Goal: Entertainment & Leisure: Consume media (video, audio)

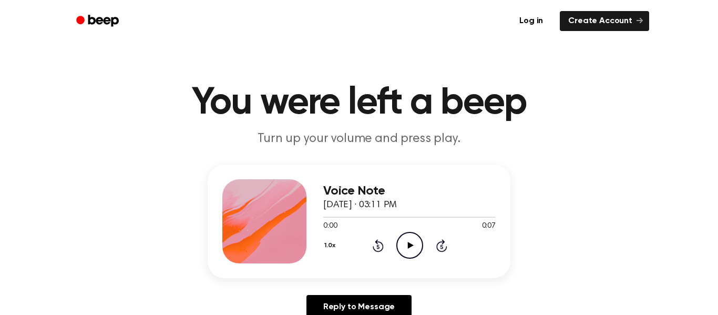
click at [400, 242] on icon "Play Audio" at bounding box center [409, 245] width 27 height 27
click at [405, 235] on icon "Play Audio" at bounding box center [409, 245] width 27 height 27
click at [412, 250] on icon "Play Audio" at bounding box center [409, 245] width 27 height 27
click at [416, 242] on icon "Play Audio" at bounding box center [409, 245] width 27 height 27
click at [408, 242] on icon at bounding box center [410, 245] width 6 height 7
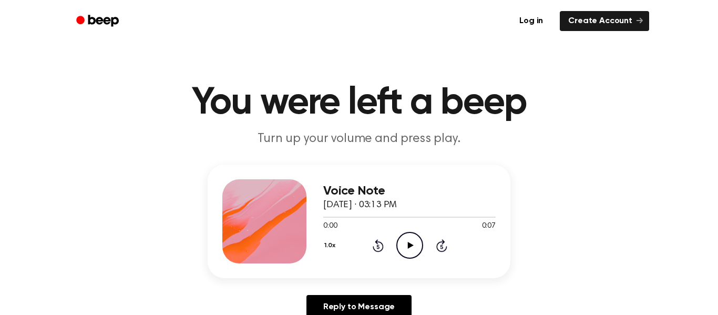
click at [410, 257] on icon "Play Audio" at bounding box center [409, 245] width 27 height 27
click at [414, 248] on icon "Play Audio" at bounding box center [409, 245] width 27 height 27
click at [360, 220] on div at bounding box center [409, 216] width 172 height 8
click at [413, 246] on icon "Play Audio" at bounding box center [409, 245] width 27 height 27
click at [418, 258] on div "Voice Note [DATE] · 03:15 PM 0:00 0:07 Your browser does not support the [objec…" at bounding box center [409, 221] width 172 height 84
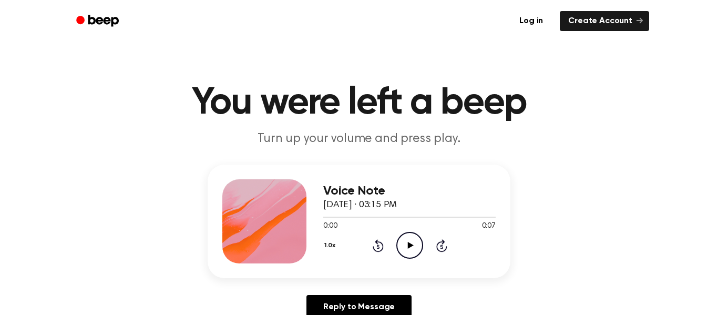
click at [413, 252] on icon "Play Audio" at bounding box center [409, 245] width 27 height 27
click at [421, 259] on div "Voice Note [DATE] · 03:15 PM 0:00 0:07 Your browser does not support the [objec…" at bounding box center [409, 221] width 172 height 84
click at [409, 254] on icon "Play Audio" at bounding box center [409, 245] width 27 height 27
click at [405, 244] on icon "Play Audio" at bounding box center [409, 245] width 27 height 27
click at [414, 251] on icon "Play Audio" at bounding box center [409, 245] width 27 height 27
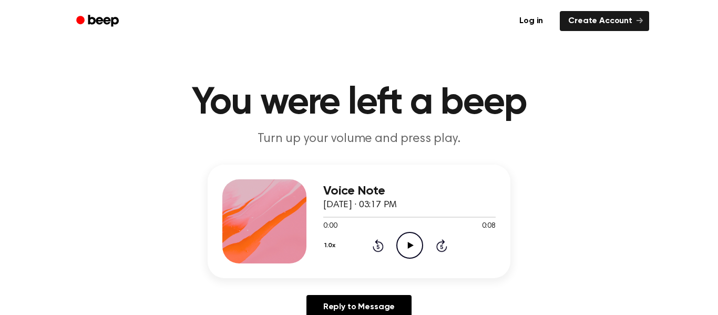
click at [403, 246] on icon "Play Audio" at bounding box center [409, 245] width 27 height 27
click at [406, 248] on icon "Play Audio" at bounding box center [409, 245] width 27 height 27
click at [405, 236] on icon "Play Audio" at bounding box center [409, 245] width 27 height 27
click at [409, 243] on icon "Play Audio" at bounding box center [409, 245] width 27 height 27
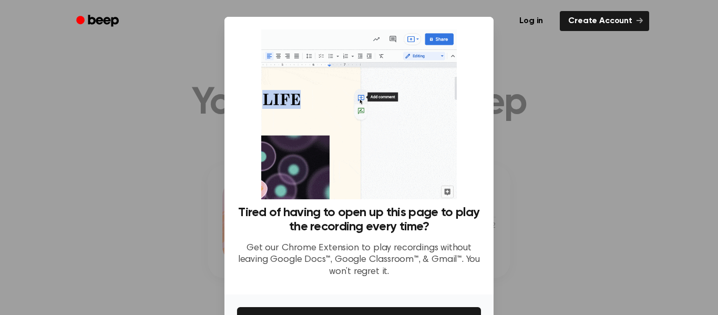
click at [332, 106] on img at bounding box center [358, 114] width 195 height 170
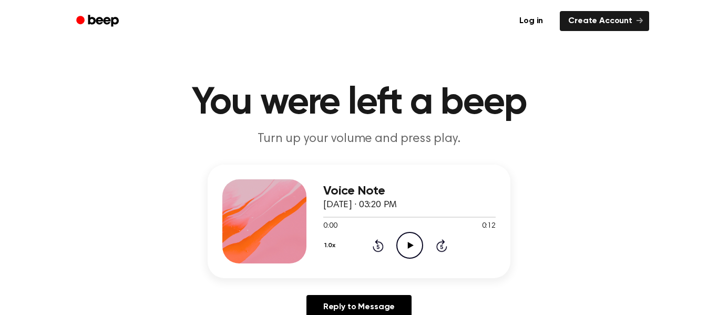
click at [403, 248] on icon "Play Audio" at bounding box center [409, 245] width 27 height 27
click at [416, 243] on icon "Play Audio" at bounding box center [409, 245] width 27 height 27
click at [420, 246] on icon "Play Audio" at bounding box center [409, 245] width 27 height 27
click at [409, 230] on div "0:00 0:07" at bounding box center [409, 226] width 172 height 11
click at [409, 239] on icon "Play Audio" at bounding box center [409, 245] width 27 height 27
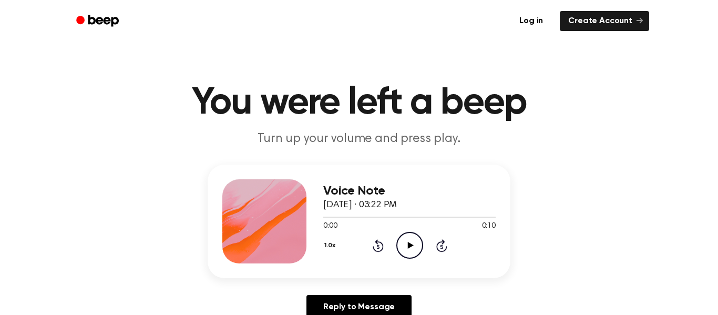
click at [427, 238] on div "1.0x Rewind 5 seconds Play Audio Skip 5 seconds" at bounding box center [409, 245] width 172 height 27
click at [401, 247] on icon "Play Audio" at bounding box center [409, 245] width 27 height 27
click at [418, 257] on icon "Play Audio" at bounding box center [409, 245] width 27 height 27
click at [419, 242] on icon "Play Audio" at bounding box center [409, 245] width 27 height 27
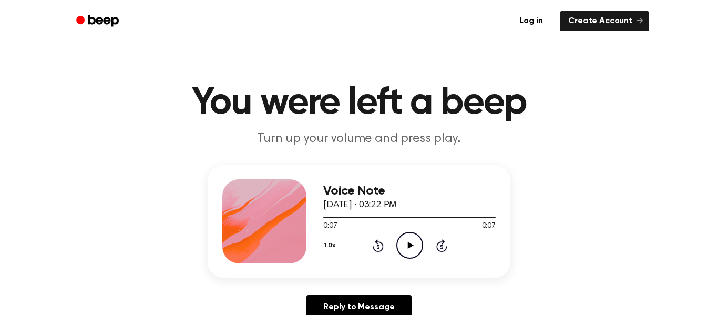
click at [406, 245] on icon "Play Audio" at bounding box center [409, 245] width 27 height 27
click at [410, 255] on icon "Play Audio" at bounding box center [409, 245] width 27 height 27
click at [406, 247] on icon "Play Audio" at bounding box center [409, 245] width 27 height 27
click at [407, 248] on icon "Play Audio" at bounding box center [409, 245] width 27 height 27
